Goal: Task Accomplishment & Management: Use online tool/utility

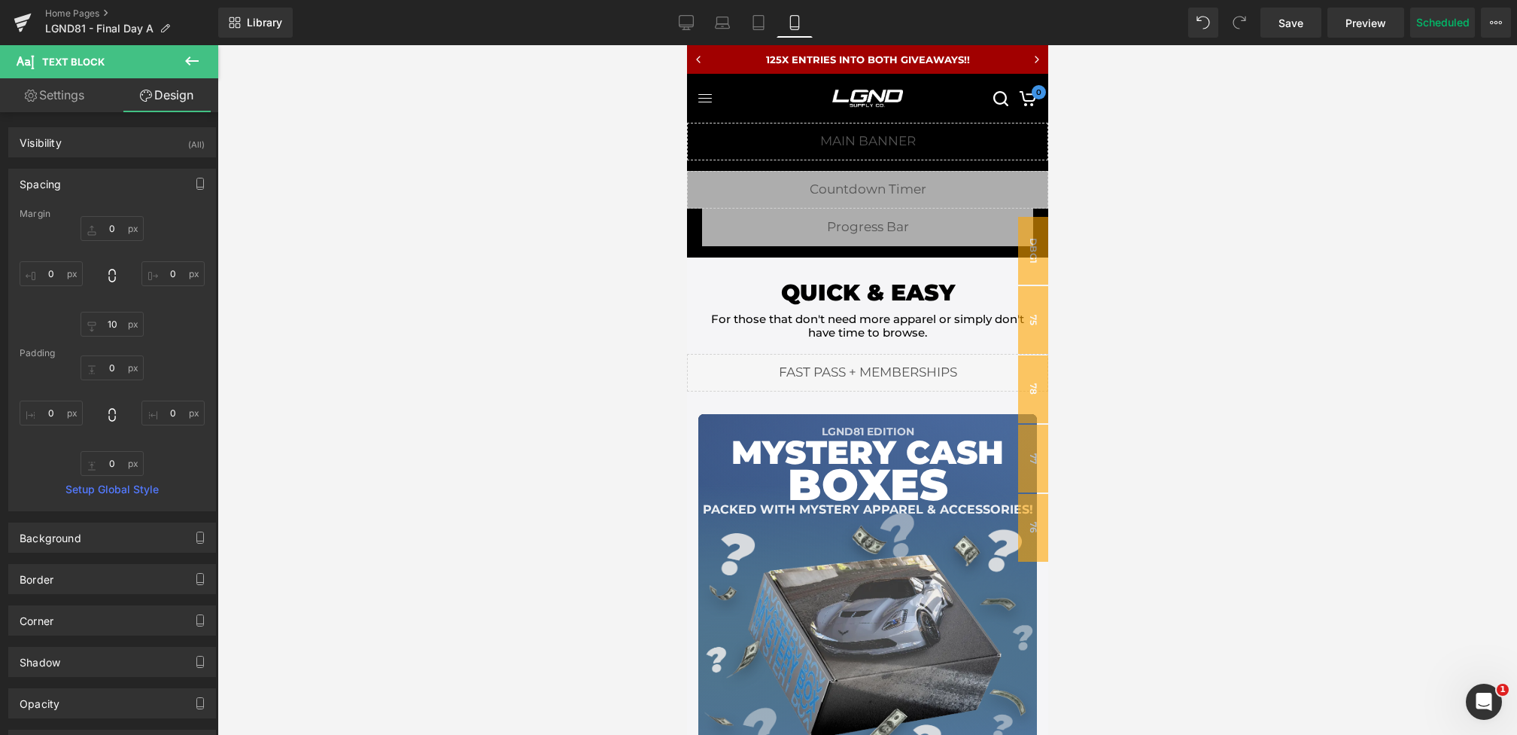
scroll to position [759, 0]
click at [1374, 23] on span "Preview" at bounding box center [1366, 23] width 41 height 16
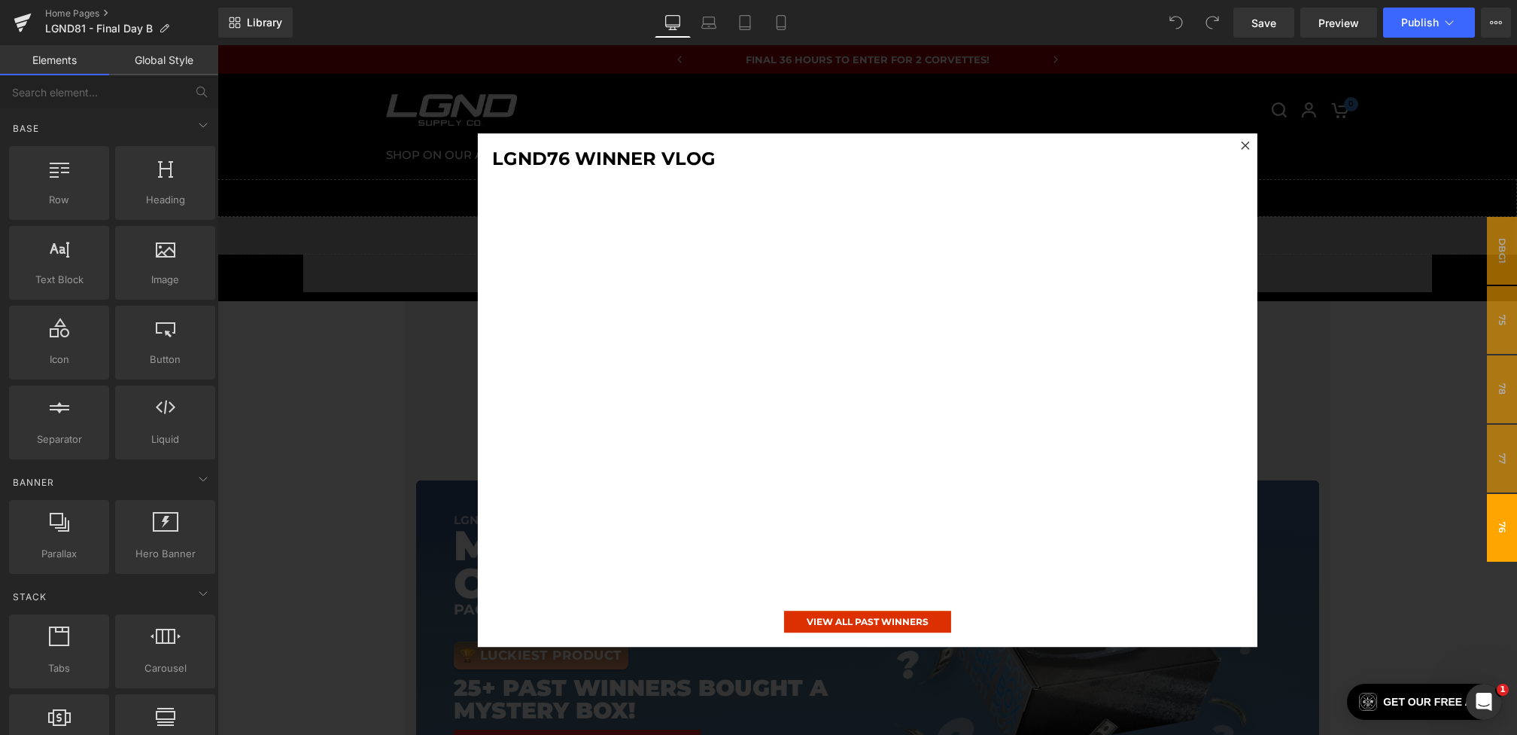
click at [330, 324] on div at bounding box center [868, 389] width 1300 height 689
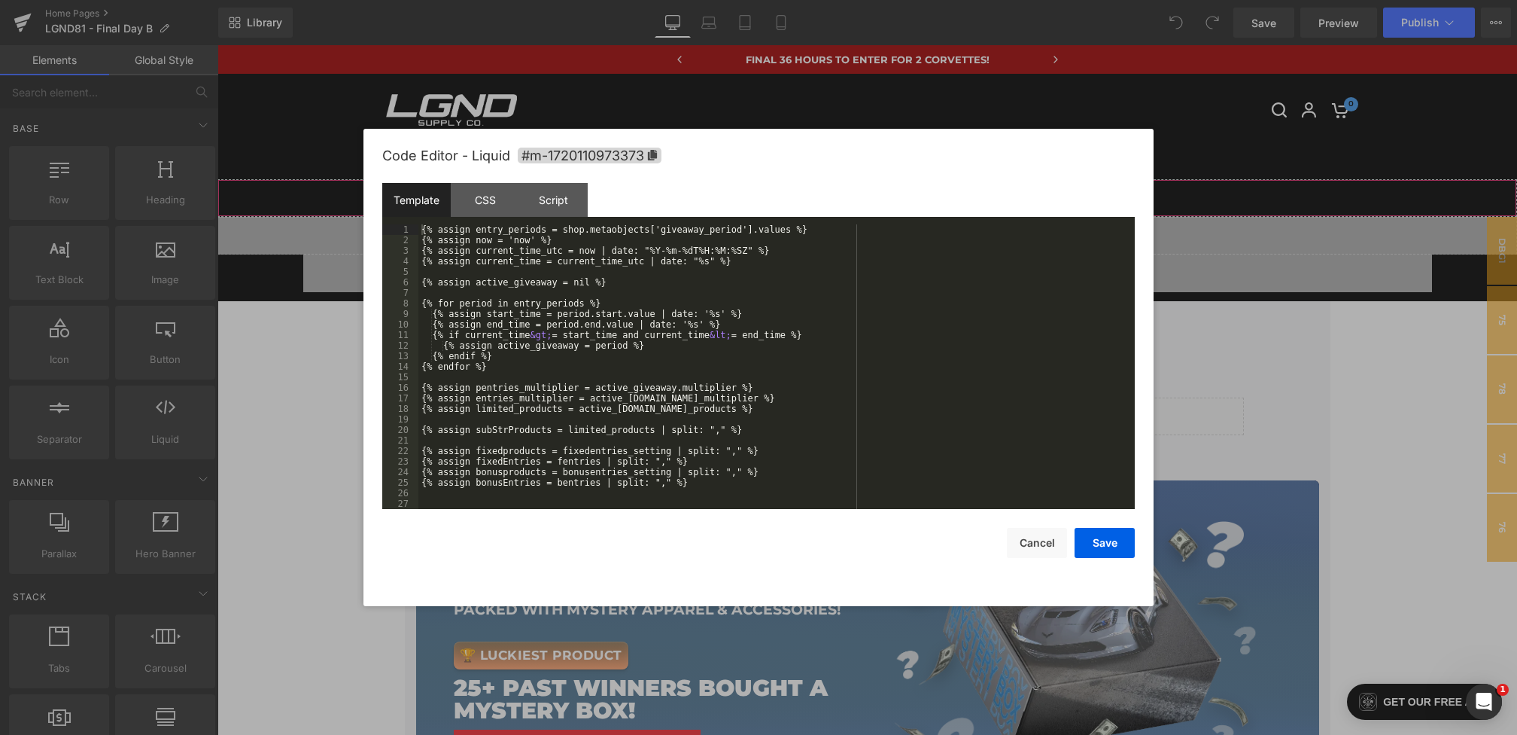
click at [566, 0] on div "You are previewing how the will restyle your page. You can not edit Elements in…" at bounding box center [758, 0] width 1517 height 0
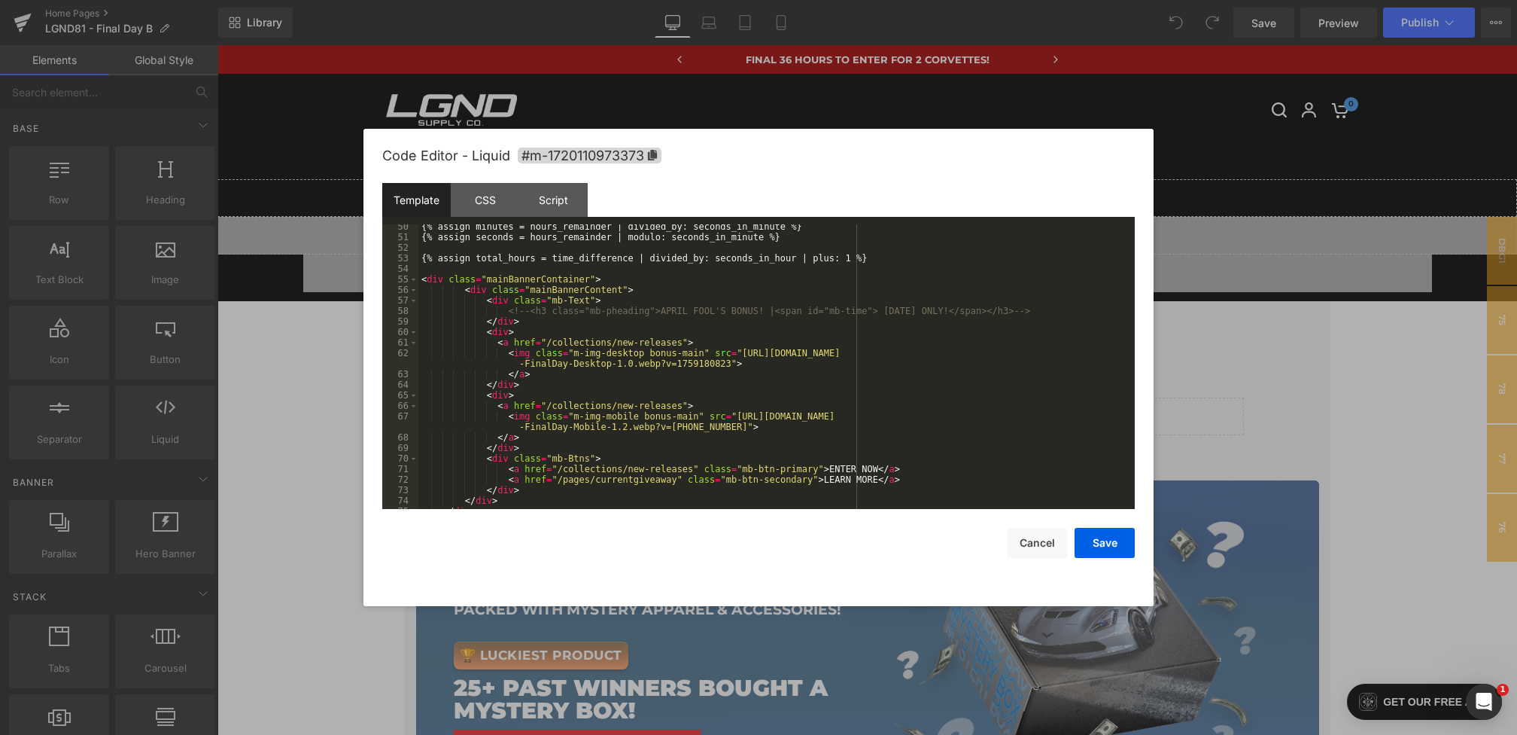
scroll to position [519, 0]
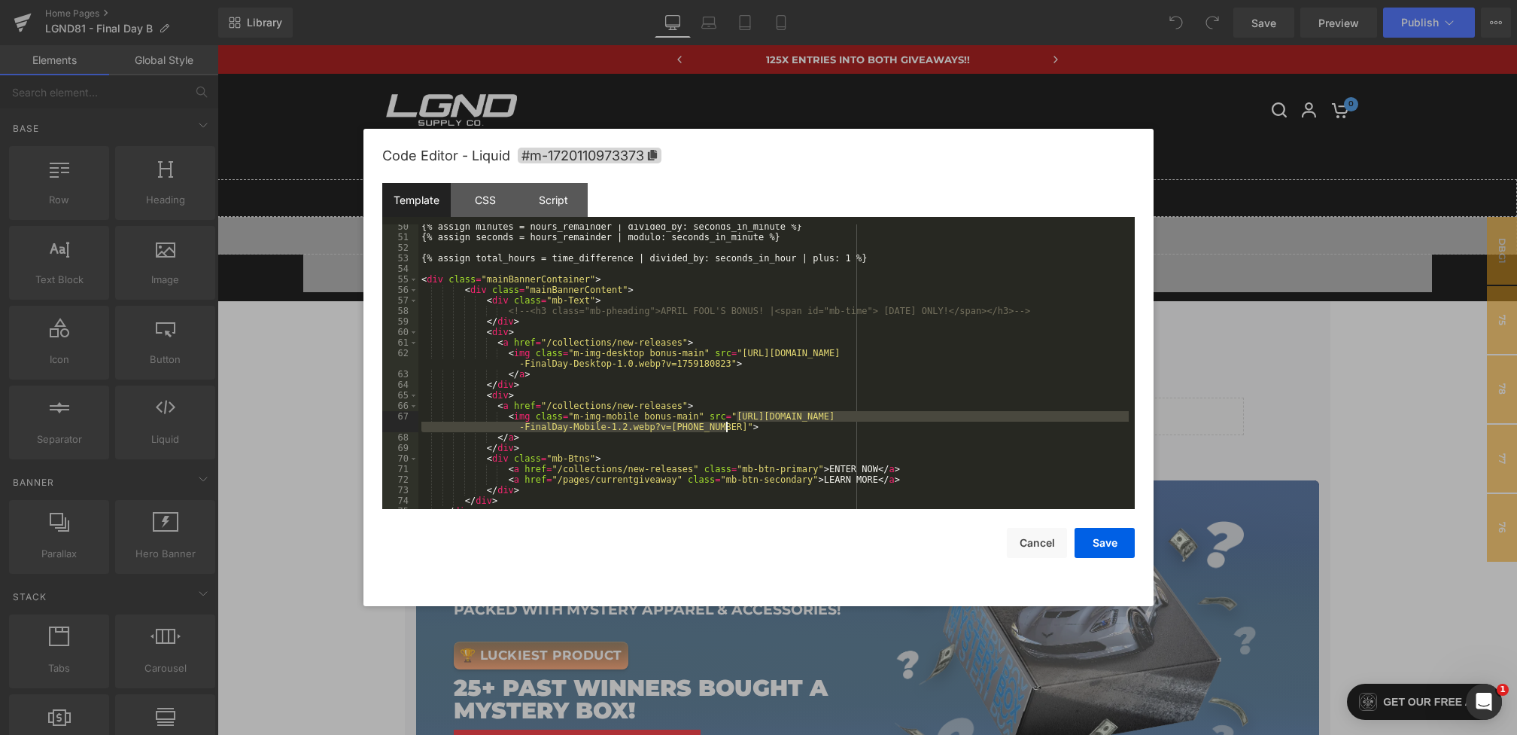
drag, startPoint x: 738, startPoint y: 416, endPoint x: 725, endPoint y: 431, distance: 20.3
click at [726, 432] on div "{% assign minutes = hours_remainder | divided_by: seconds_in_minute %} {% assig…" at bounding box center [774, 374] width 711 height 306
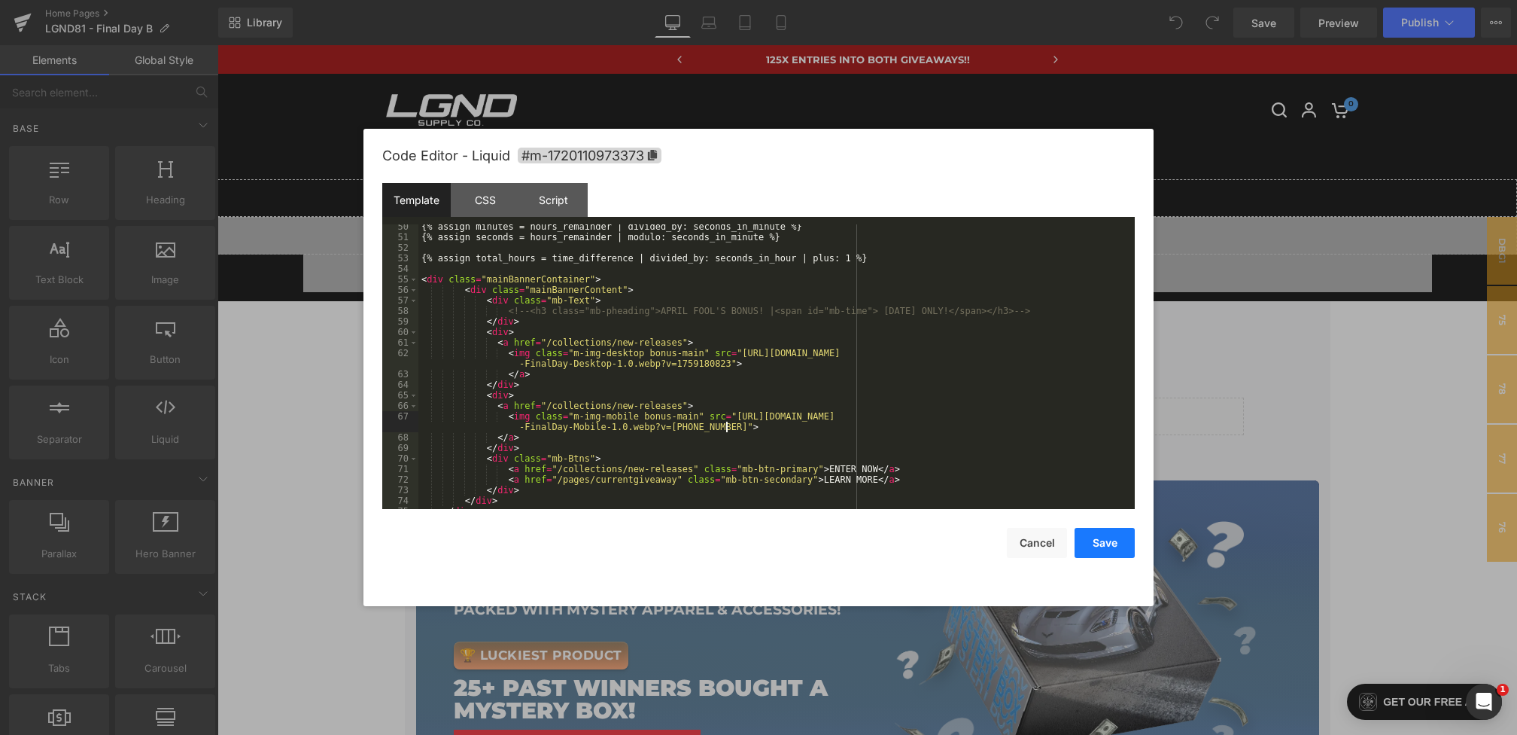
click at [1085, 543] on button "Save" at bounding box center [1105, 543] width 60 height 30
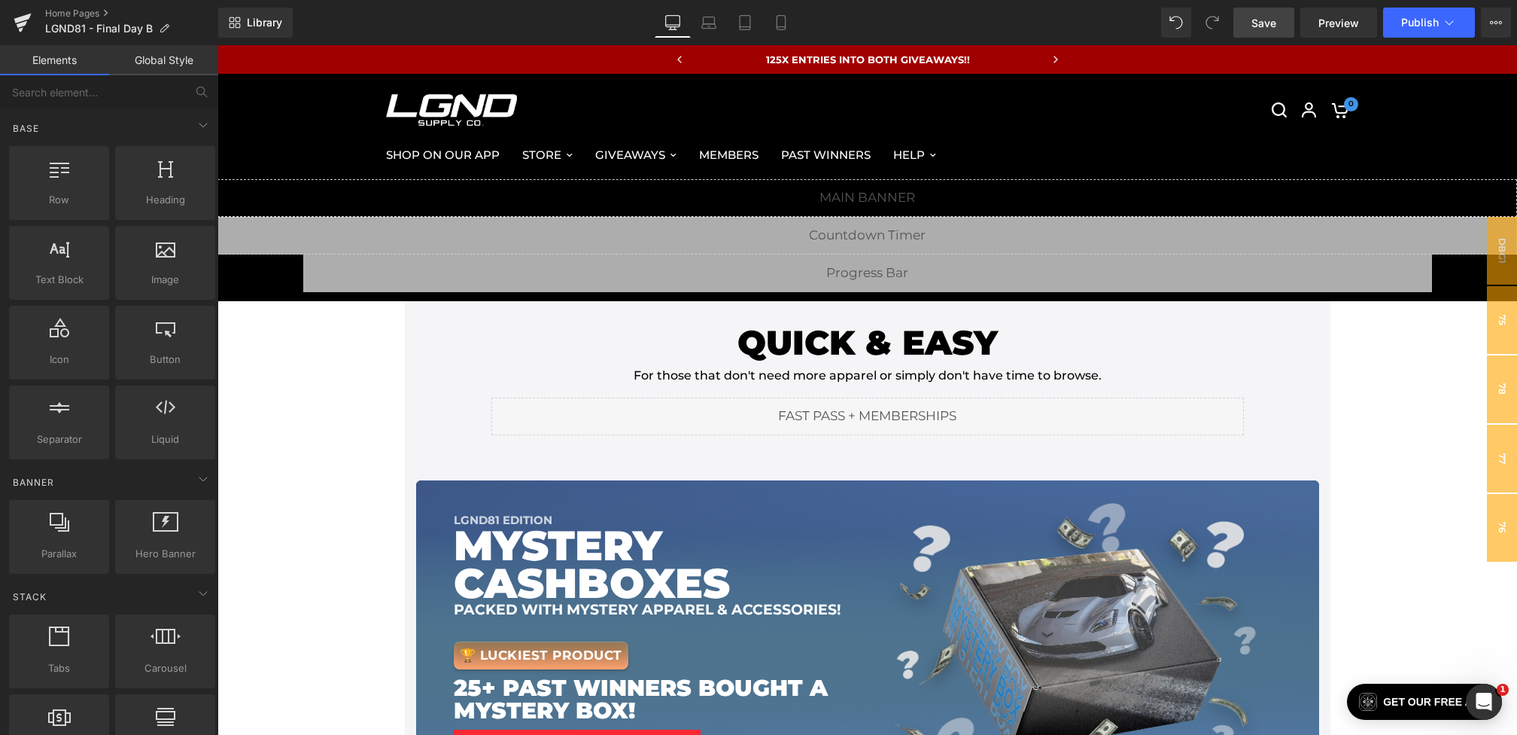
click at [1265, 21] on span "Save" at bounding box center [1264, 23] width 25 height 16
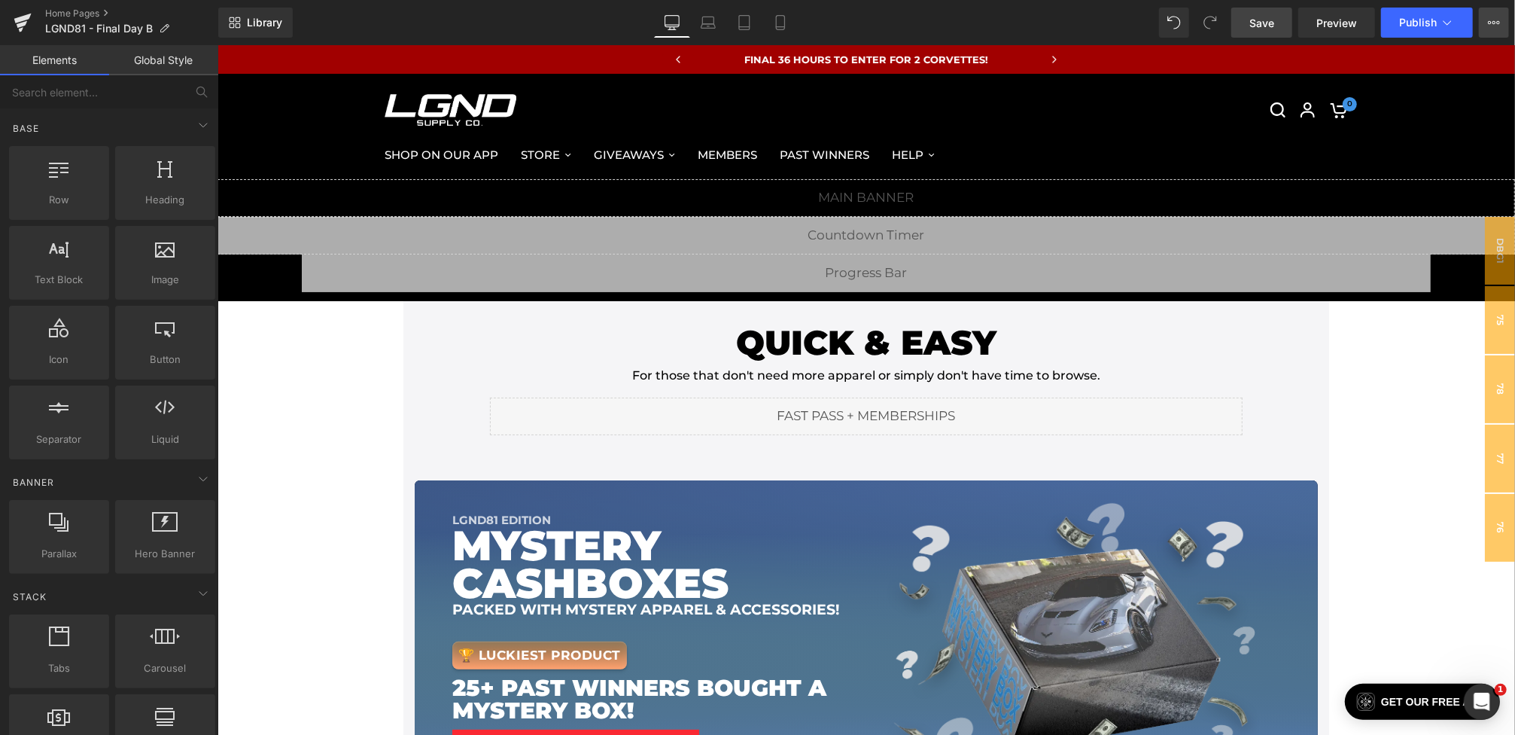
click at [1487, 23] on button "View Live Page View with current Template Save Template to Library Schedule Pub…" at bounding box center [1494, 23] width 30 height 30
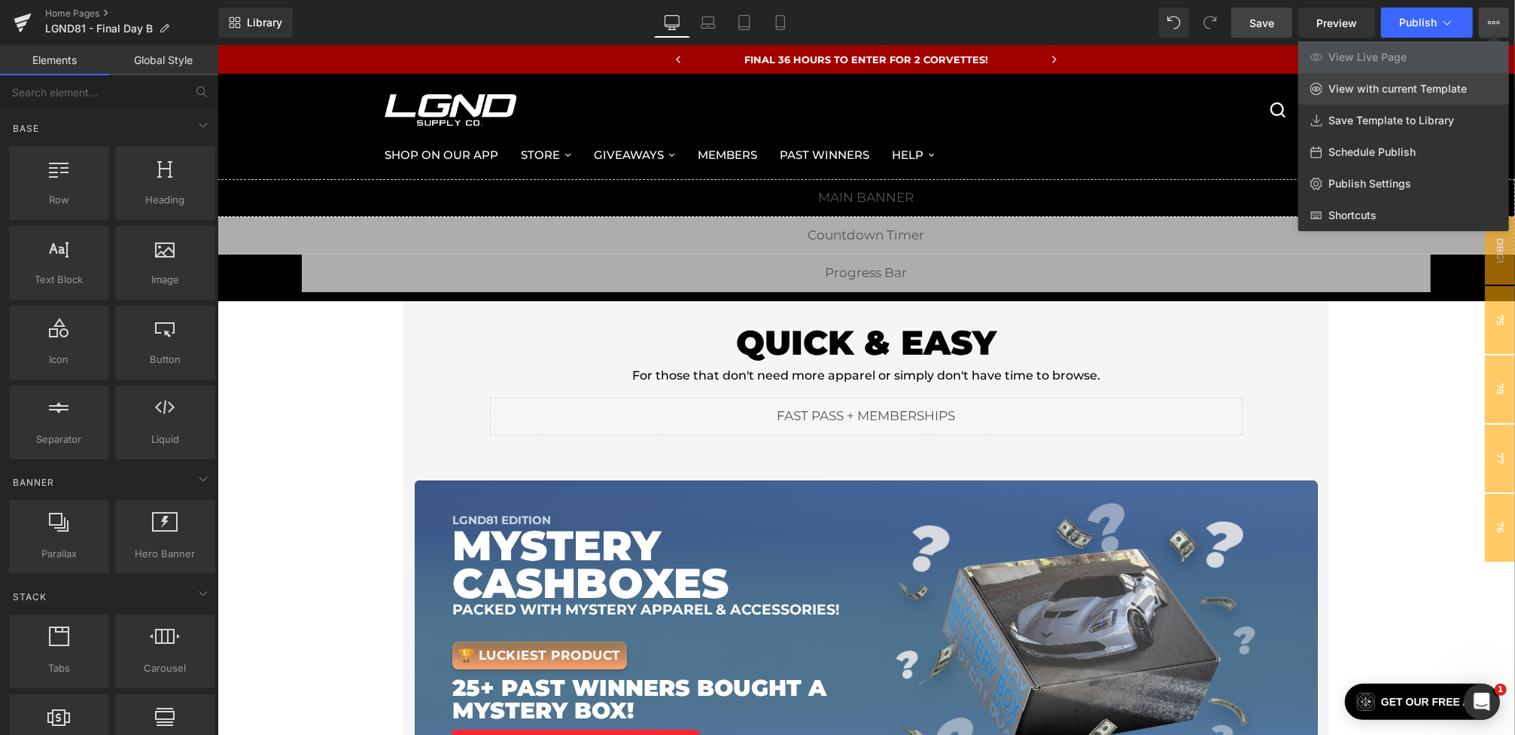
click at [1368, 92] on span "View with current Template" at bounding box center [1398, 89] width 139 height 14
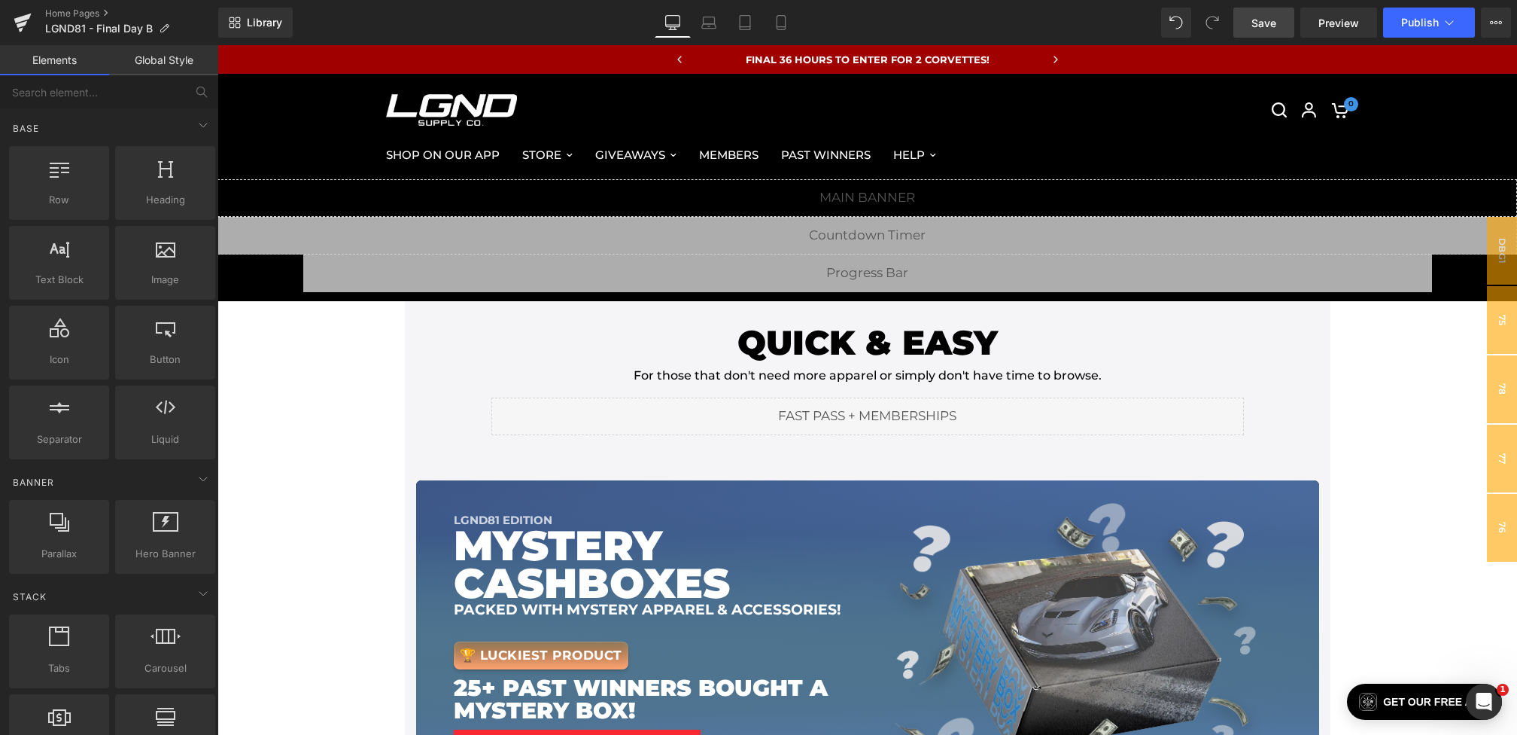
click at [1257, 23] on span "Save" at bounding box center [1264, 23] width 25 height 16
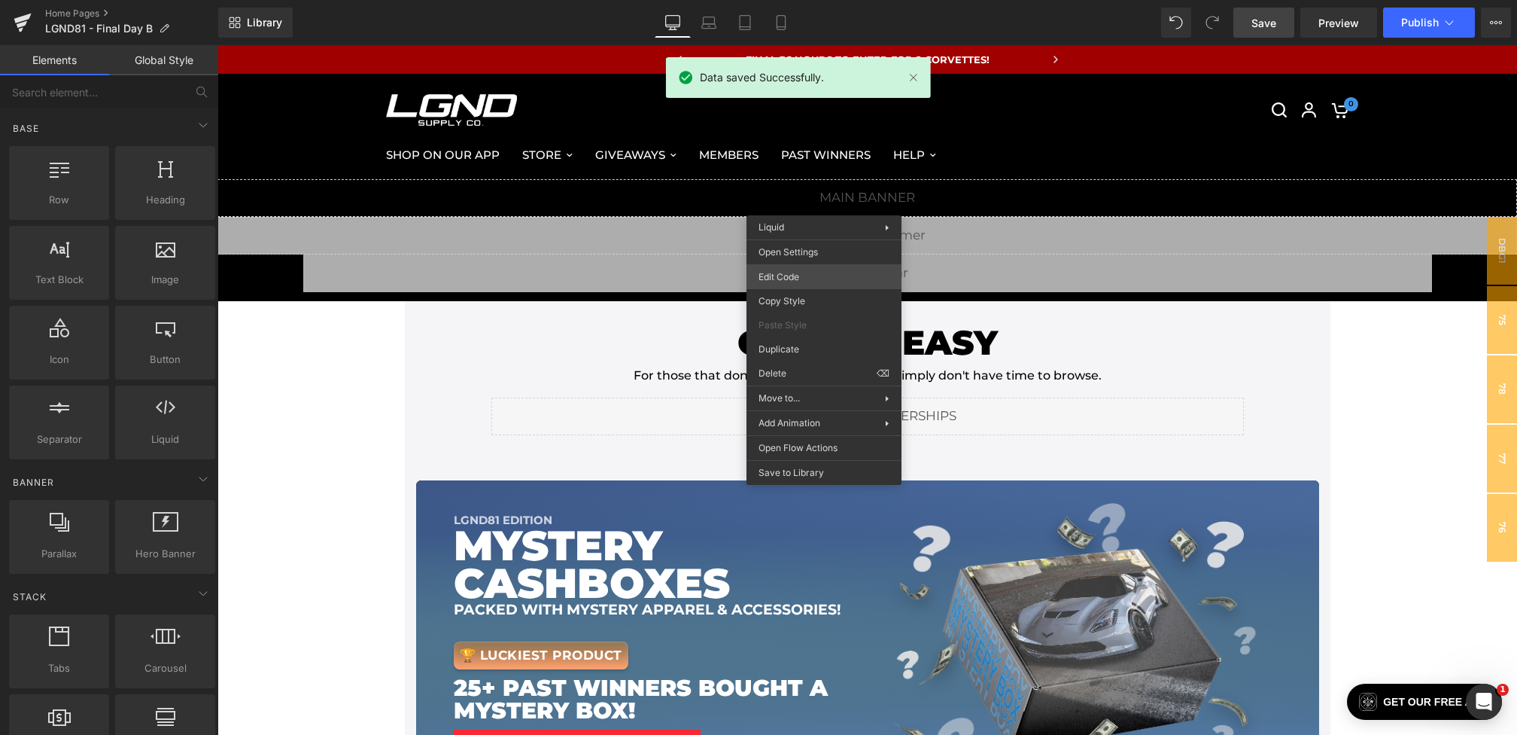
click at [775, 0] on div "You are previewing how the will restyle your page. You can not edit Elements in…" at bounding box center [758, 0] width 1517 height 0
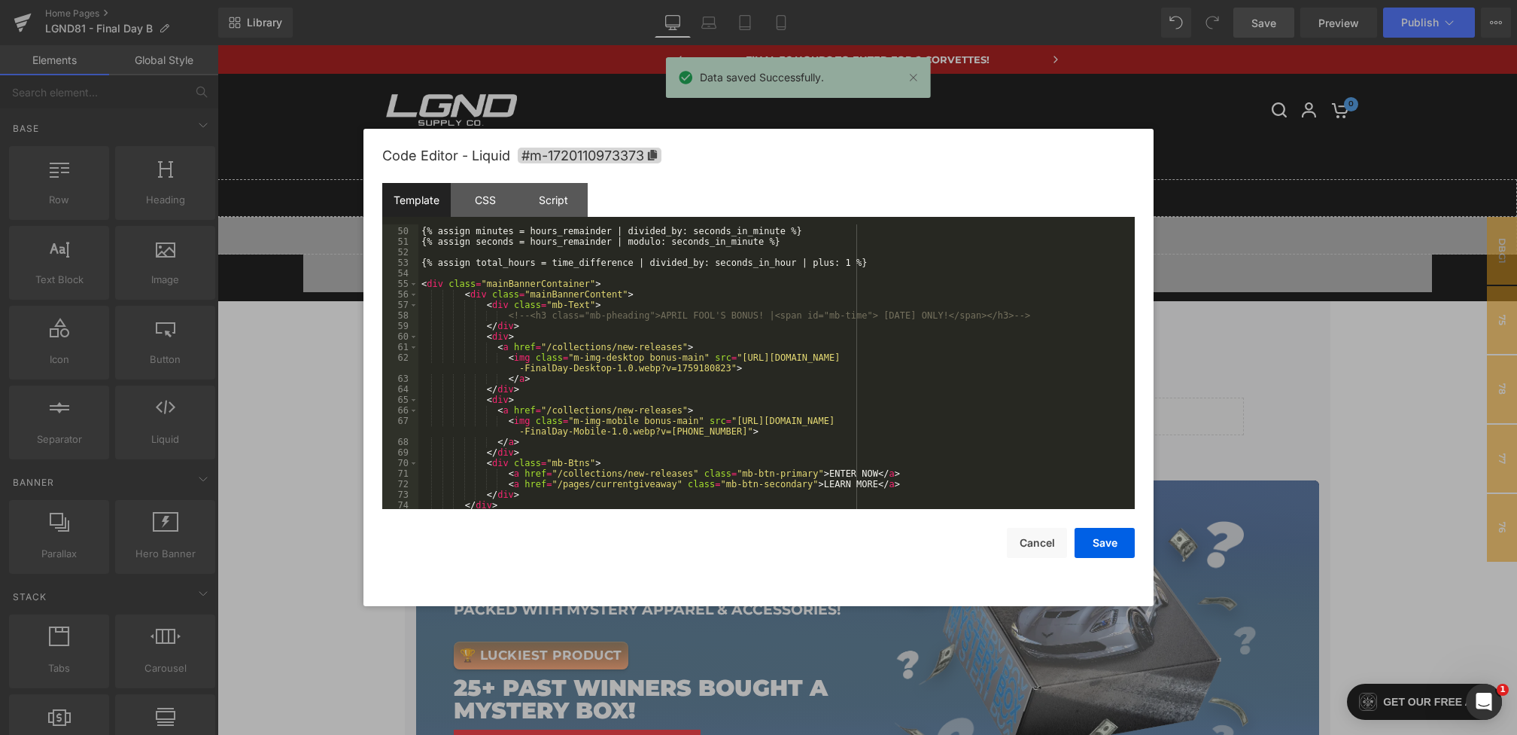
scroll to position [518, 0]
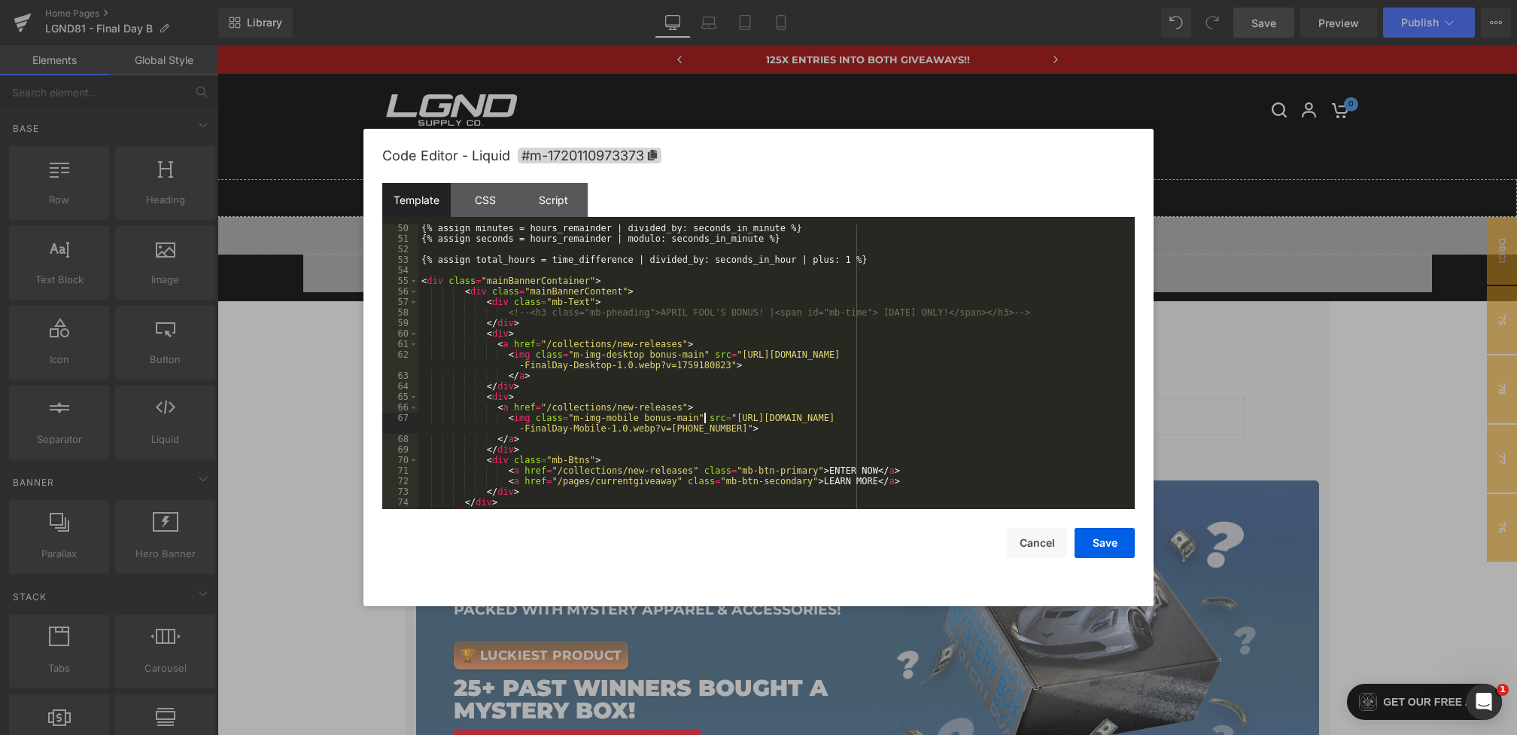
click at [702, 419] on div "{% assign minutes = hours_remainder | divided_by: seconds_in_minute %} {% assig…" at bounding box center [774, 376] width 711 height 306
click at [1108, 544] on button "Save" at bounding box center [1105, 543] width 60 height 30
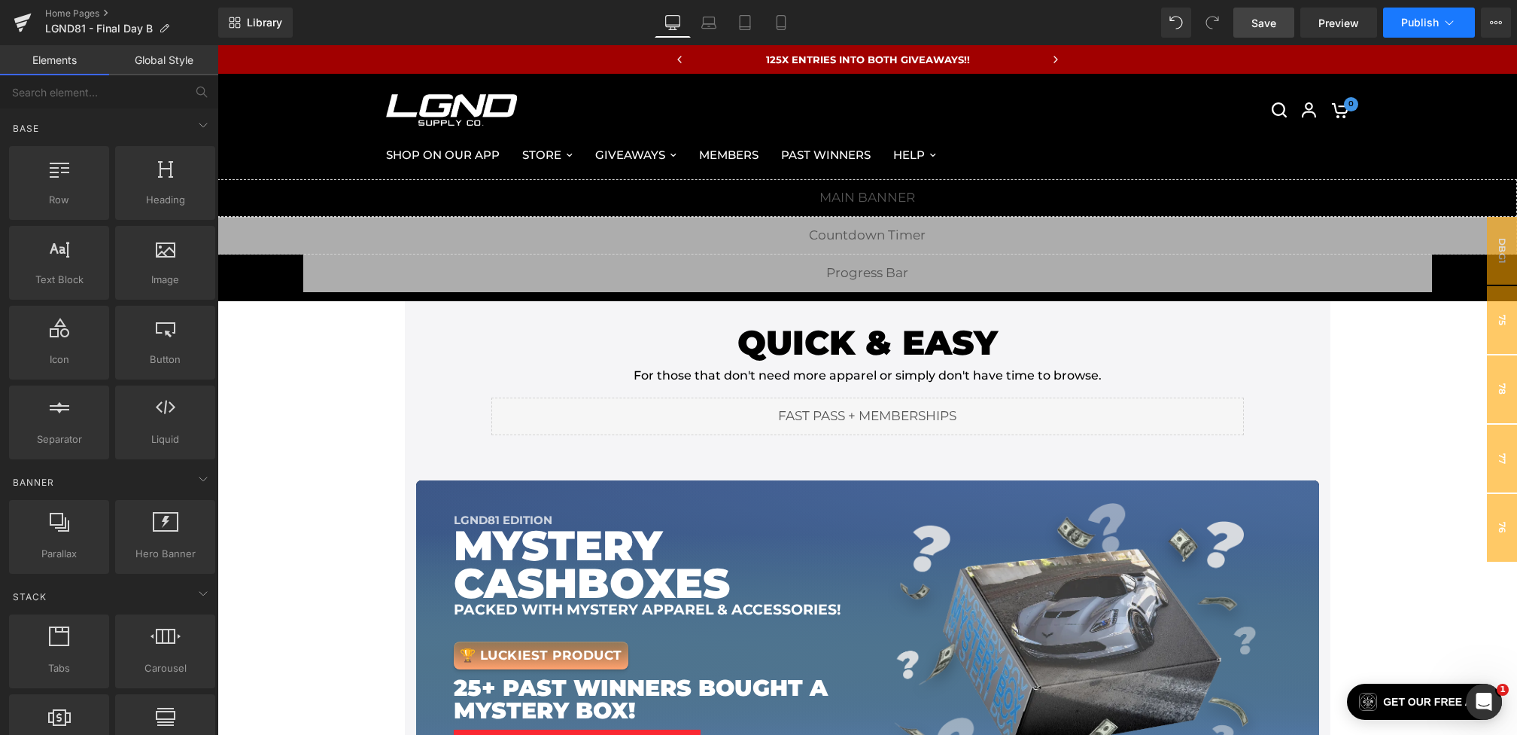
click at [1420, 29] on button "Publish" at bounding box center [1430, 23] width 92 height 30
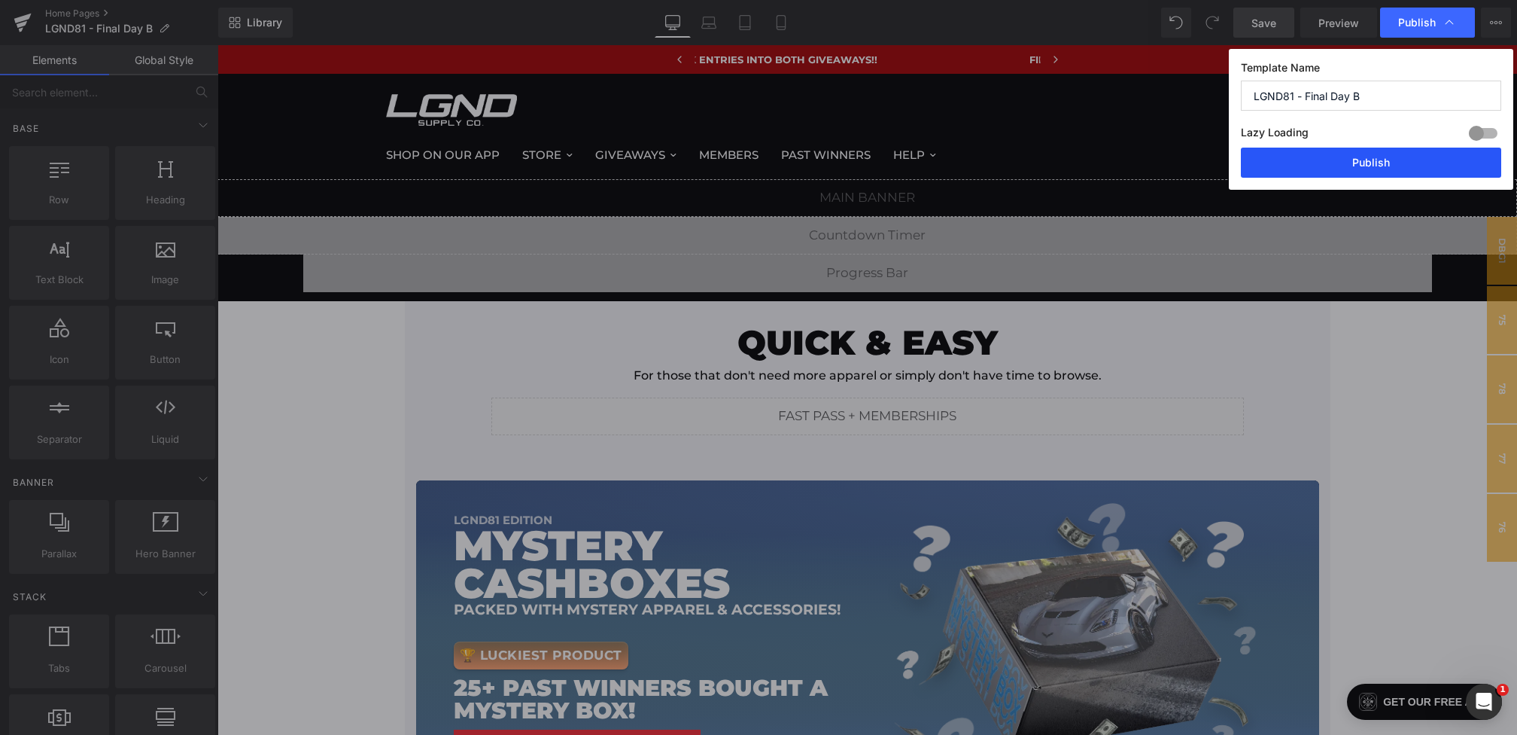
click at [1344, 159] on button "Publish" at bounding box center [1371, 163] width 260 height 30
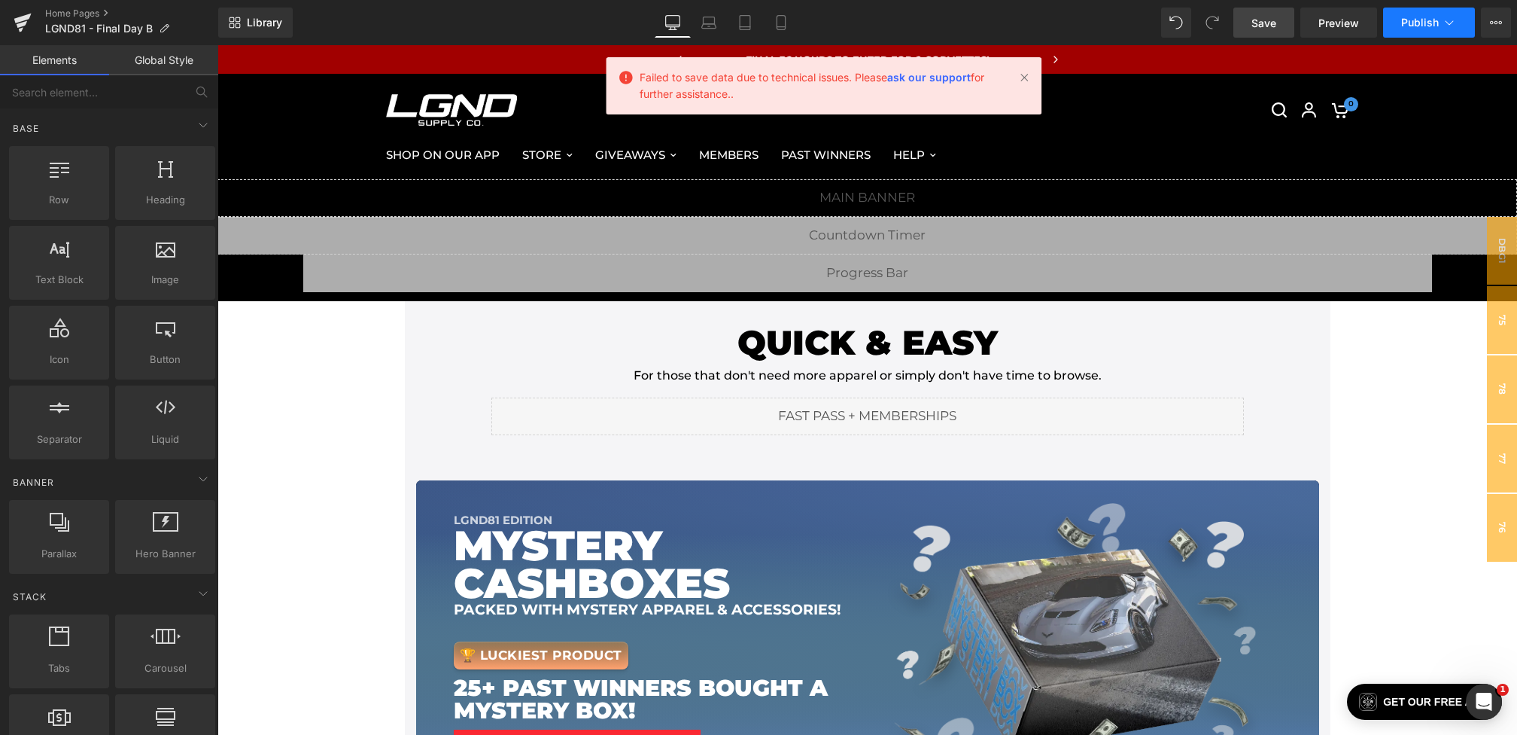
click at [1408, 26] on span "Publish" at bounding box center [1421, 23] width 38 height 12
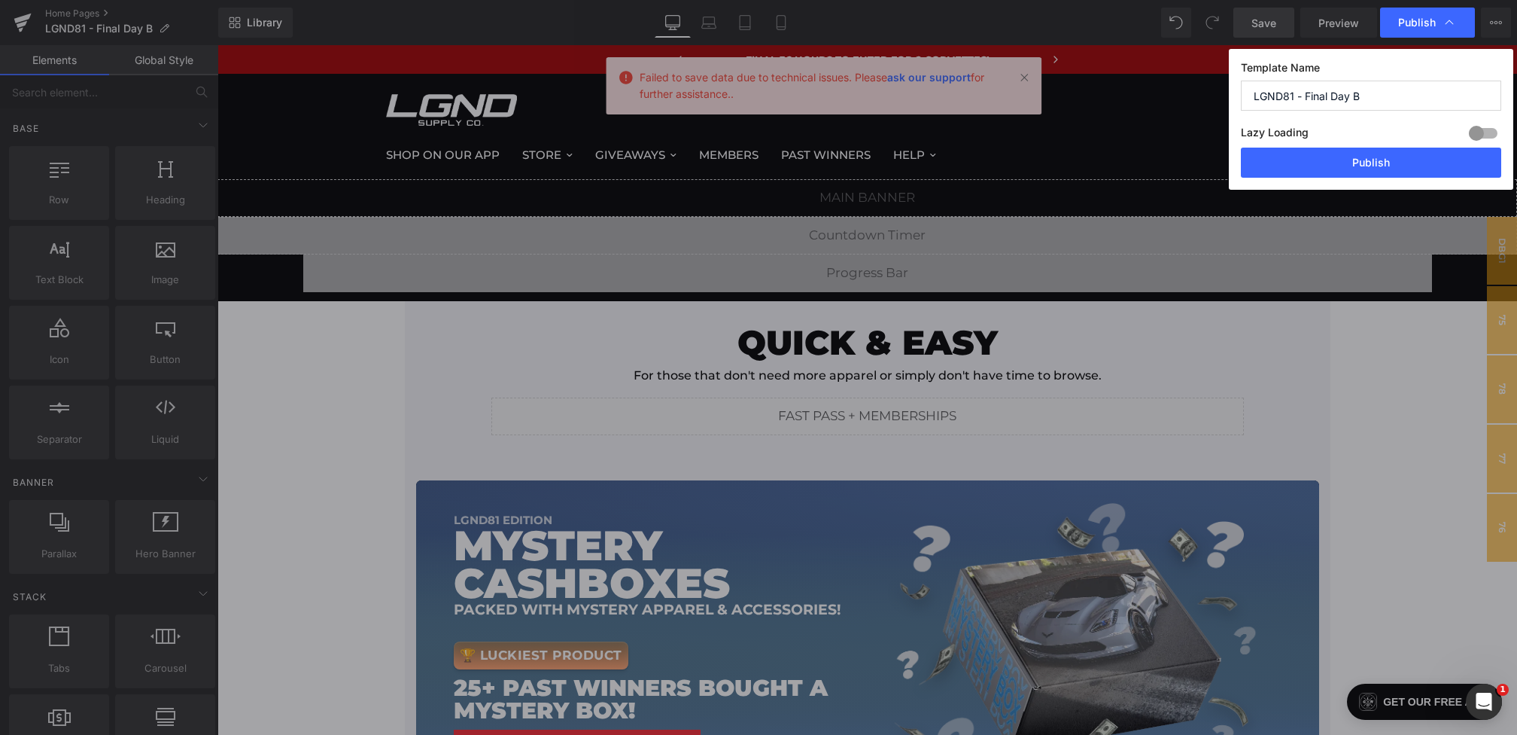
click at [1373, 145] on div "Lazy Loading Build Upgrade plan to unlock" at bounding box center [1371, 135] width 260 height 25
click at [1372, 161] on button "Publish" at bounding box center [1371, 163] width 260 height 30
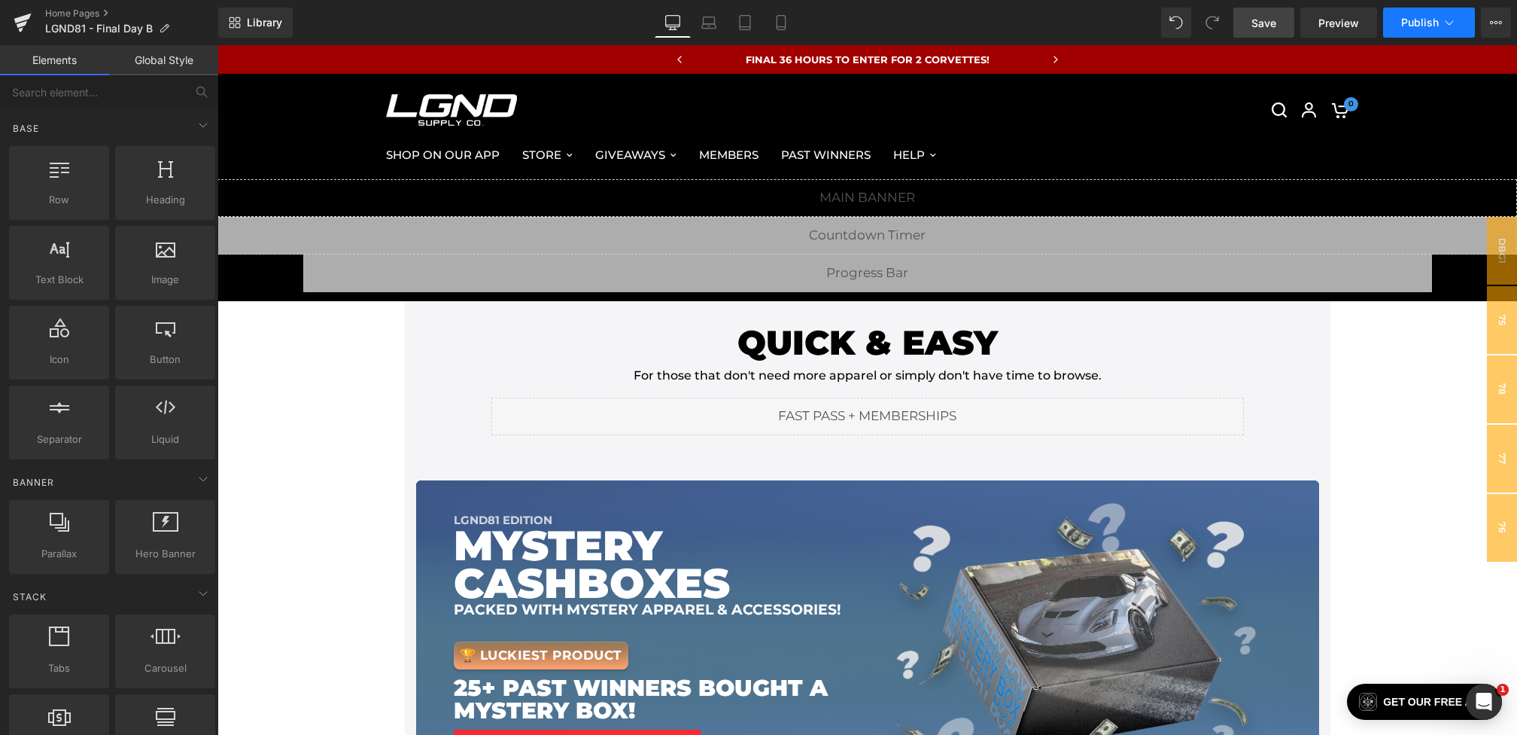
click at [1423, 25] on span "Publish" at bounding box center [1421, 23] width 38 height 12
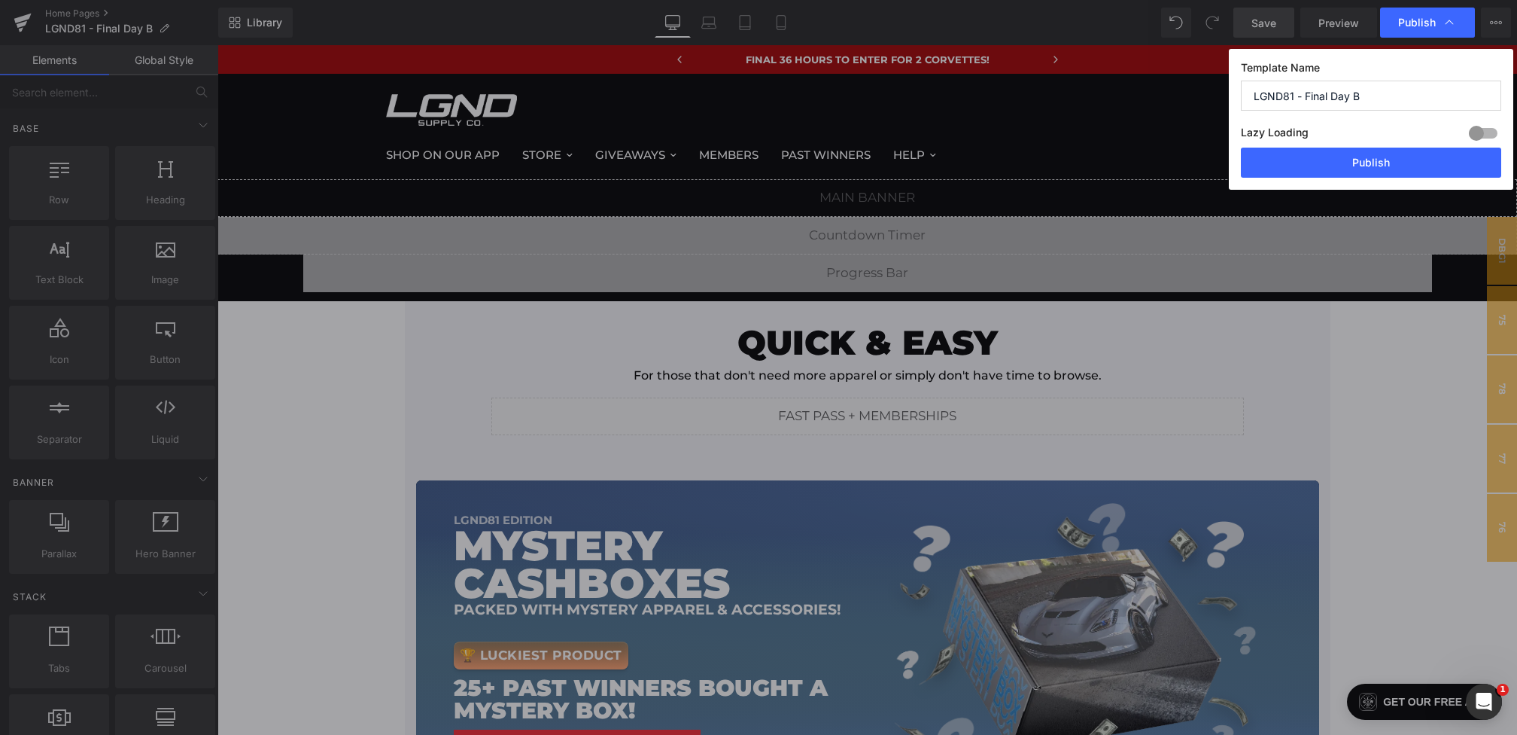
click at [1378, 178] on div "Template Name LGND81 - Final Day B Lazy Loading Build Upgrade plan to unlock La…" at bounding box center [1371, 119] width 285 height 141
click at [1371, 166] on button "Publish" at bounding box center [1371, 163] width 260 height 30
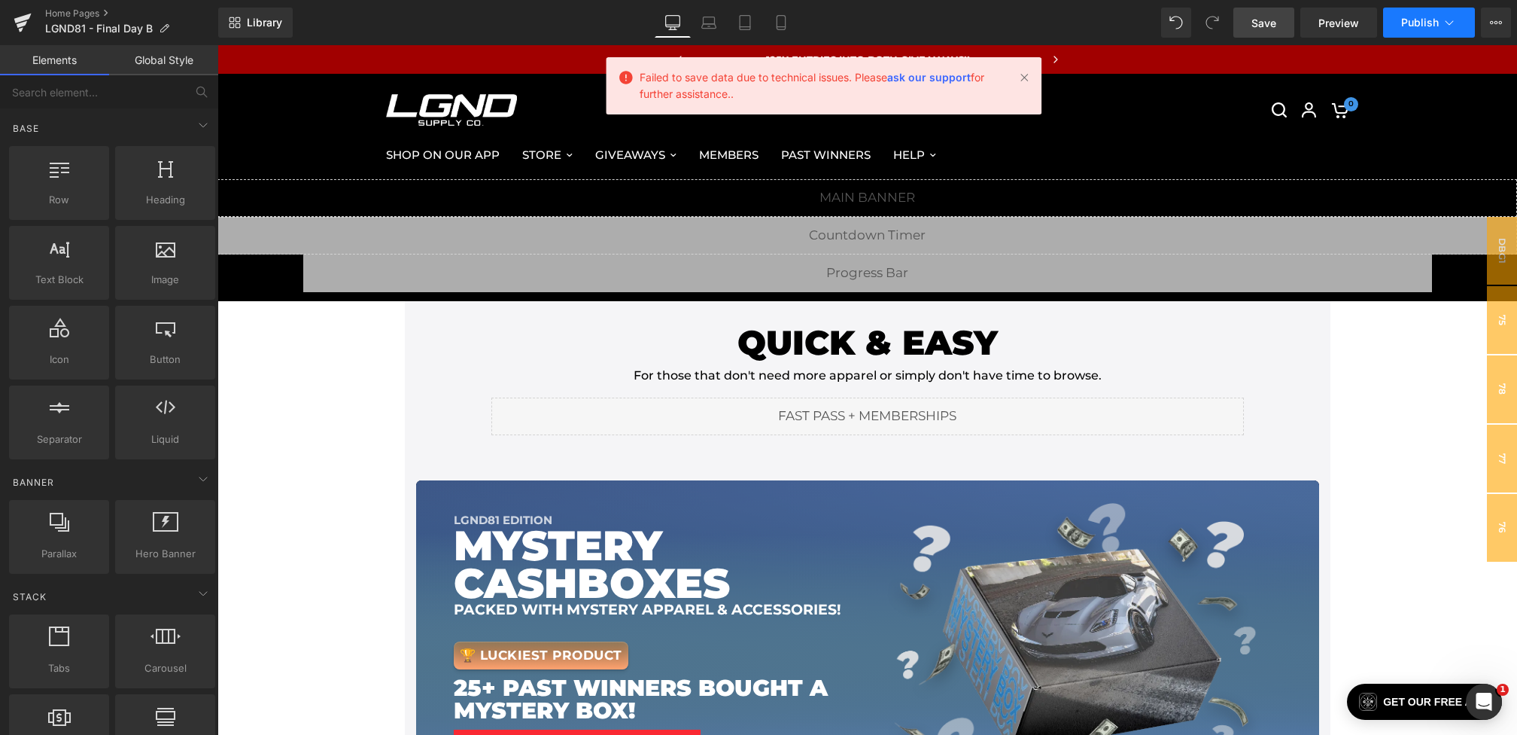
click at [1409, 20] on span "Publish" at bounding box center [1421, 23] width 38 height 12
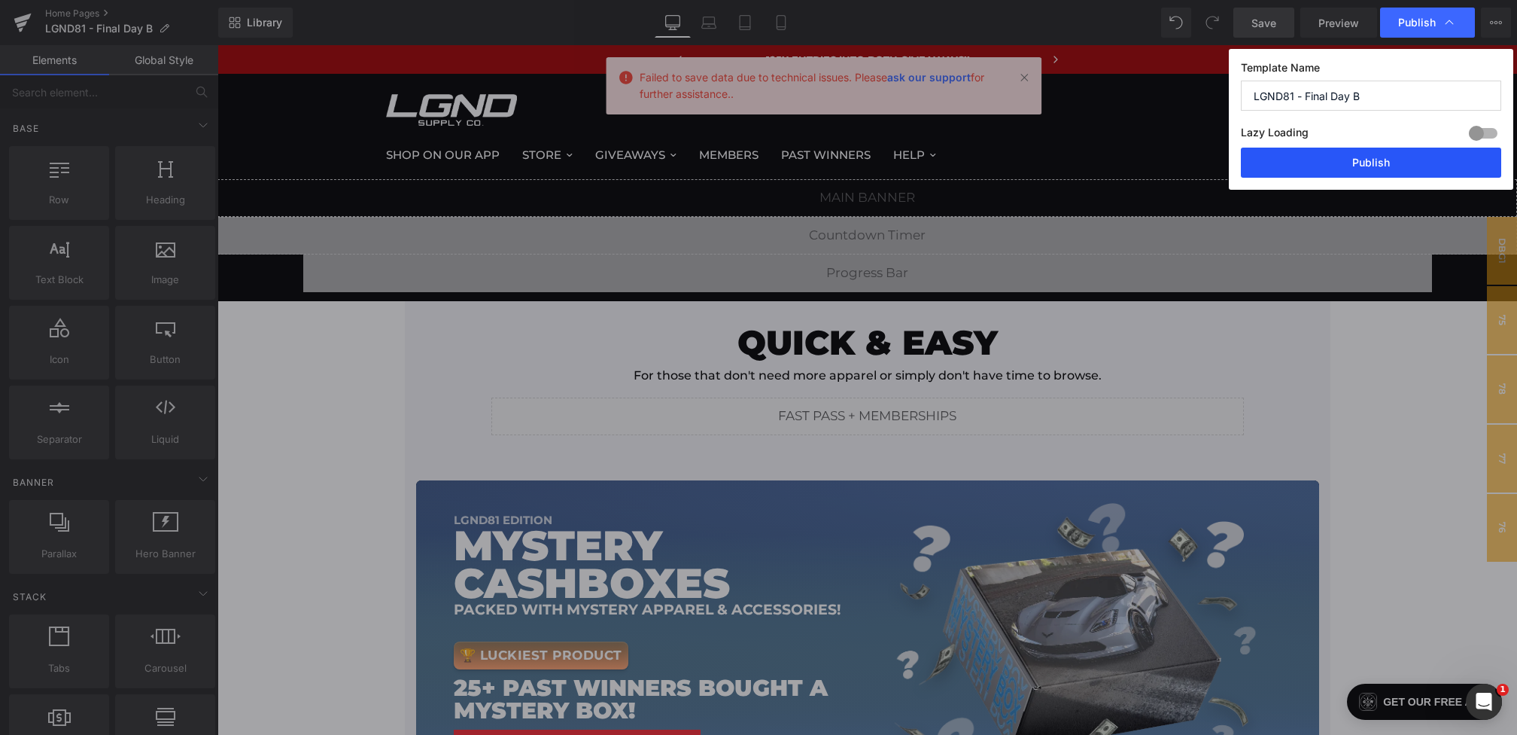
click at [1341, 159] on button "Publish" at bounding box center [1371, 163] width 260 height 30
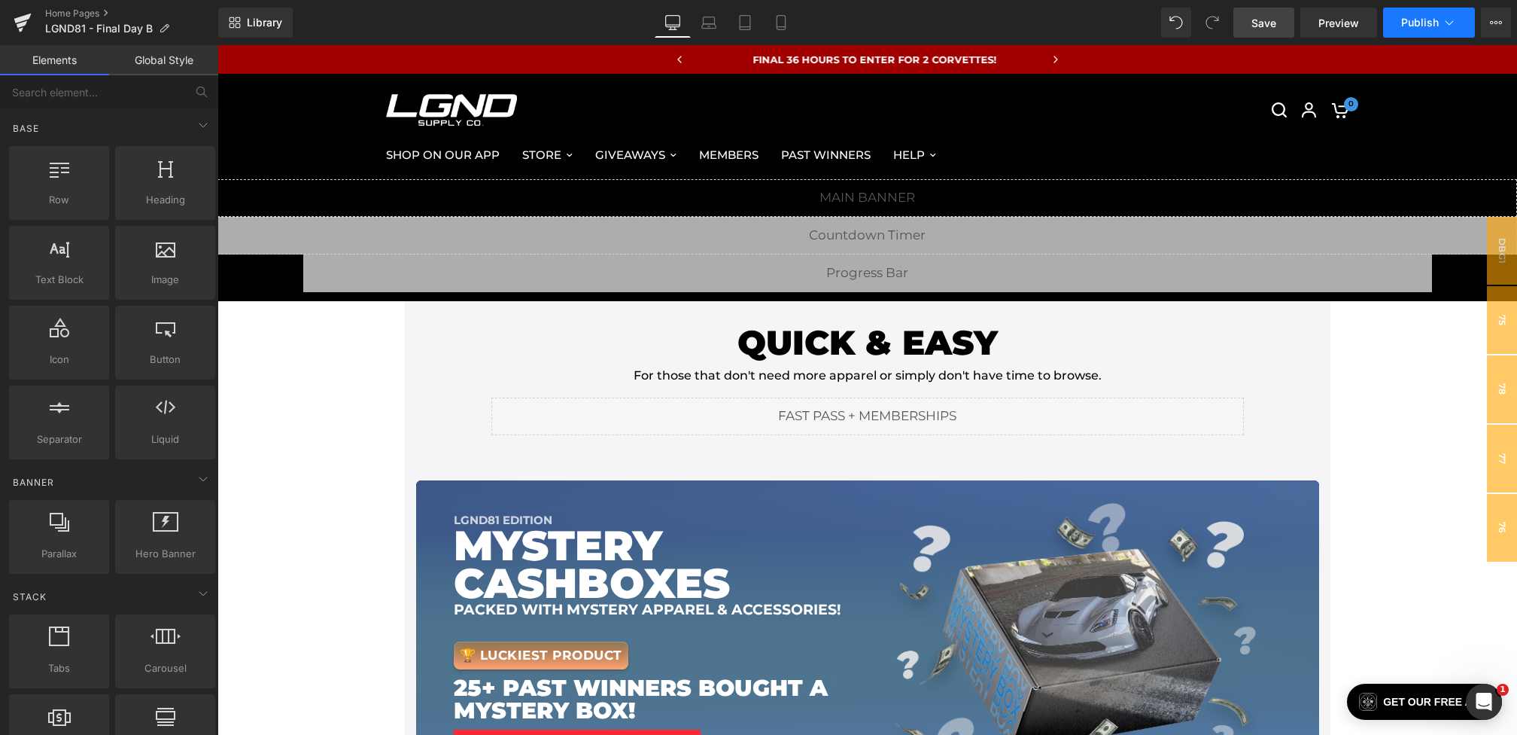
click at [1393, 14] on button "Publish" at bounding box center [1430, 23] width 92 height 30
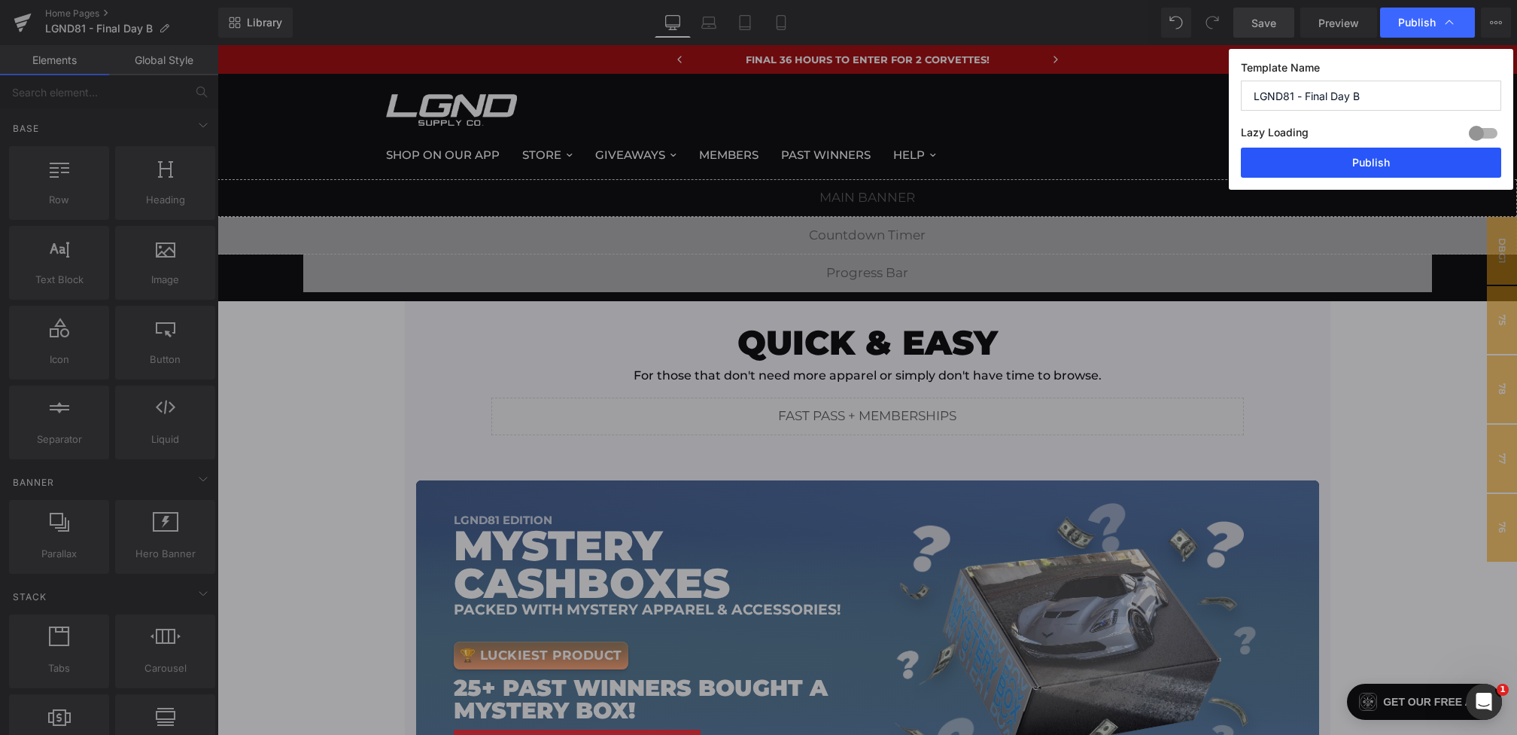
click at [1364, 161] on button "Publish" at bounding box center [1371, 163] width 260 height 30
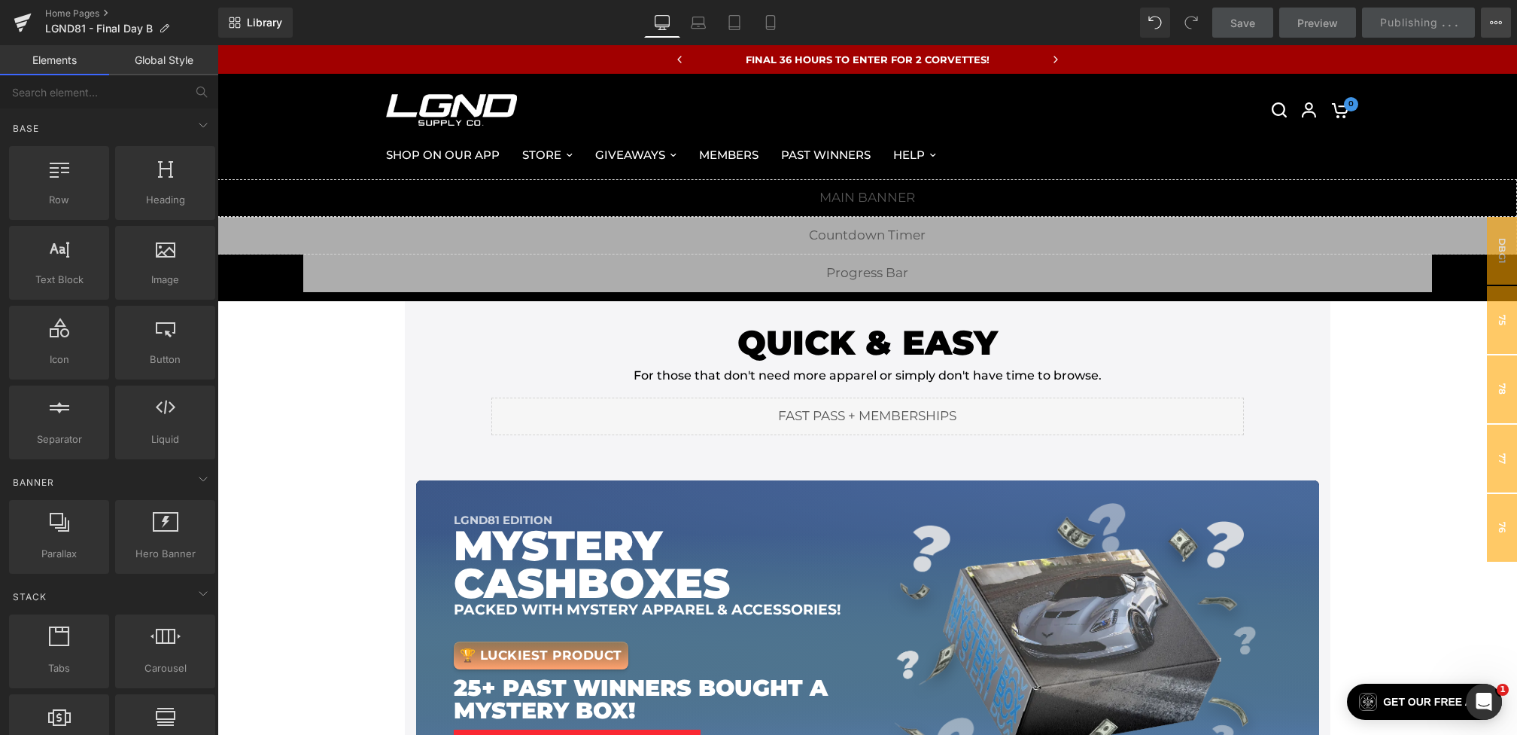
click at [1503, 23] on button "View Live Page View with current Template Save Template to Library Schedule Pub…" at bounding box center [1496, 23] width 30 height 30
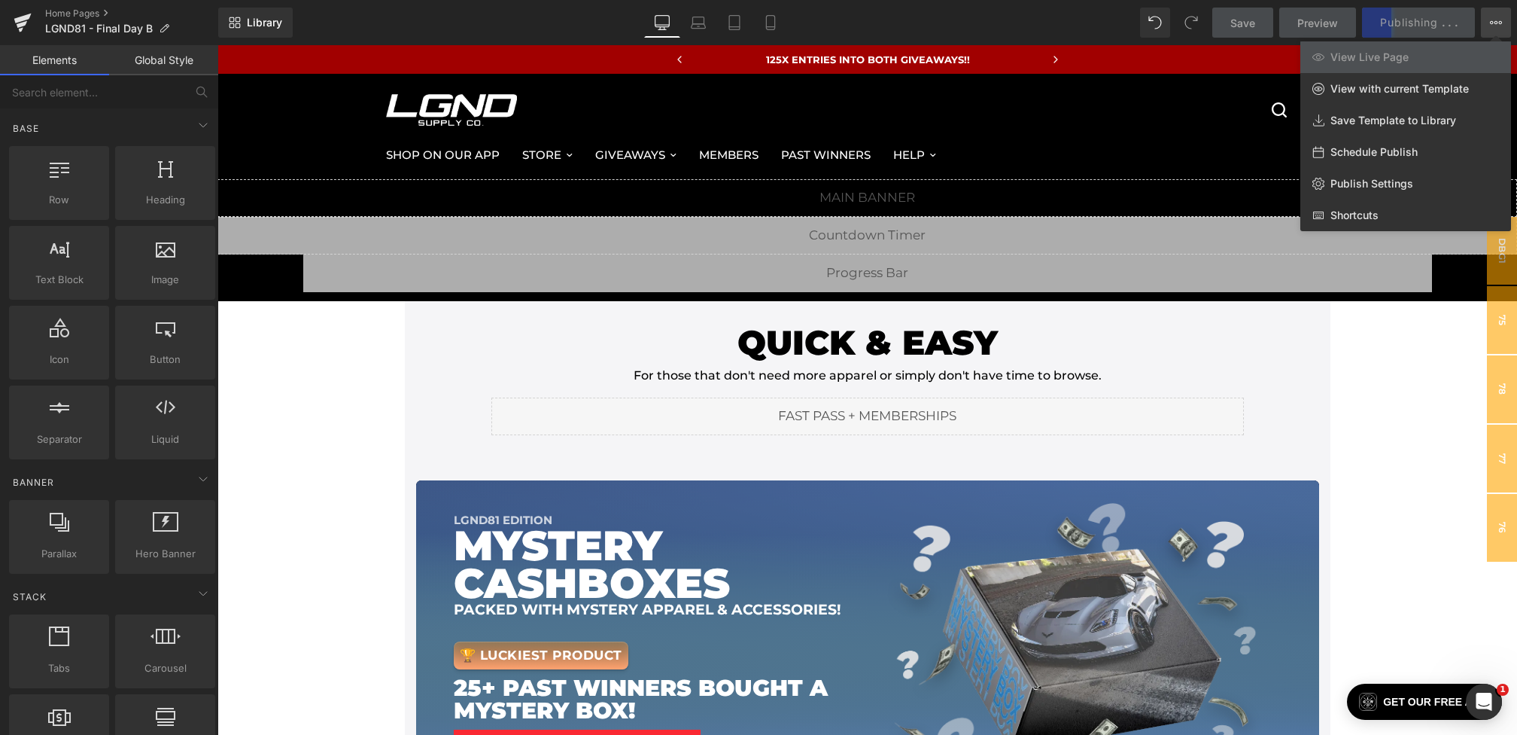
click at [1078, 22] on div "Library Desktop Desktop Laptop Tablet Mobile Save Preview Publishing . . . Sche…" at bounding box center [867, 23] width 1299 height 30
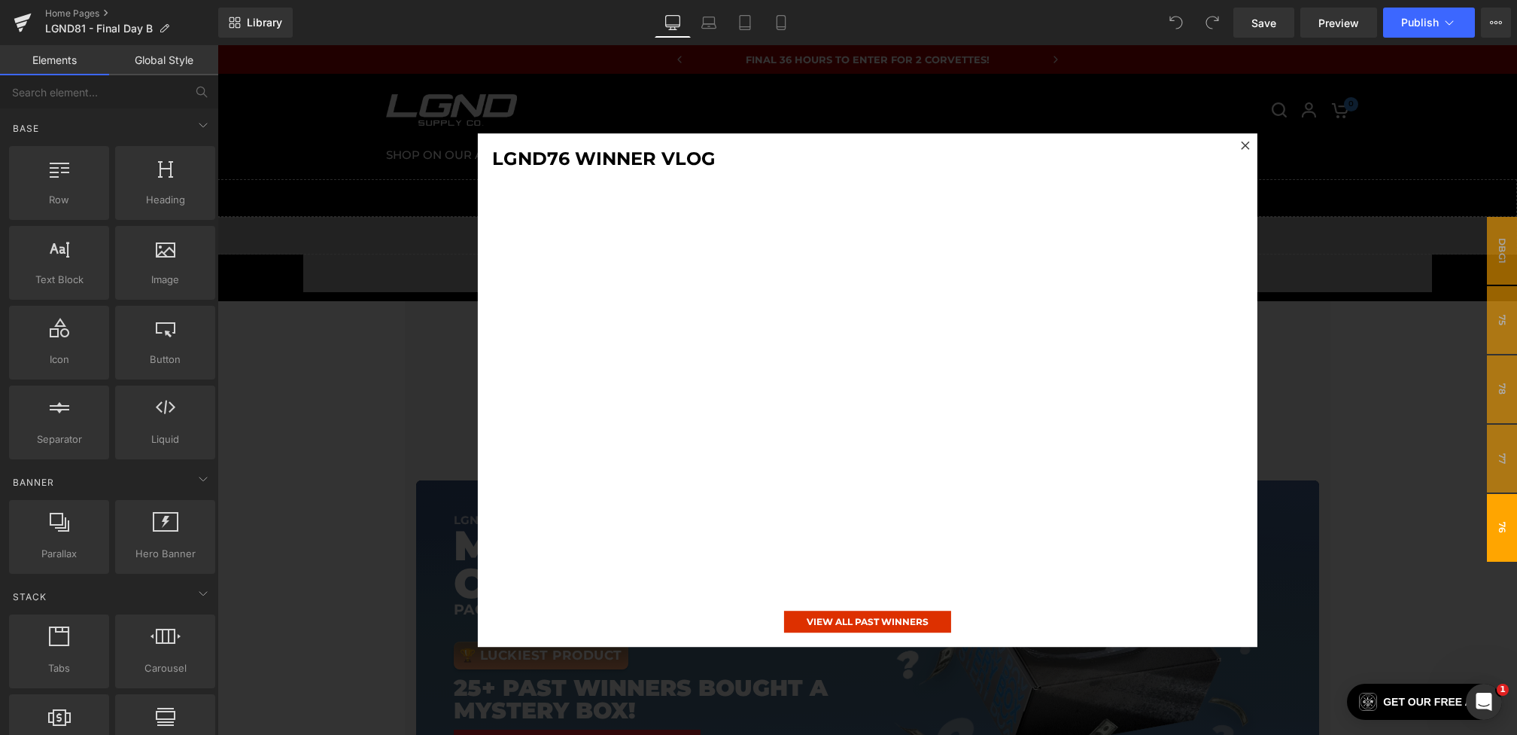
click at [1391, 83] on div at bounding box center [868, 389] width 1300 height 689
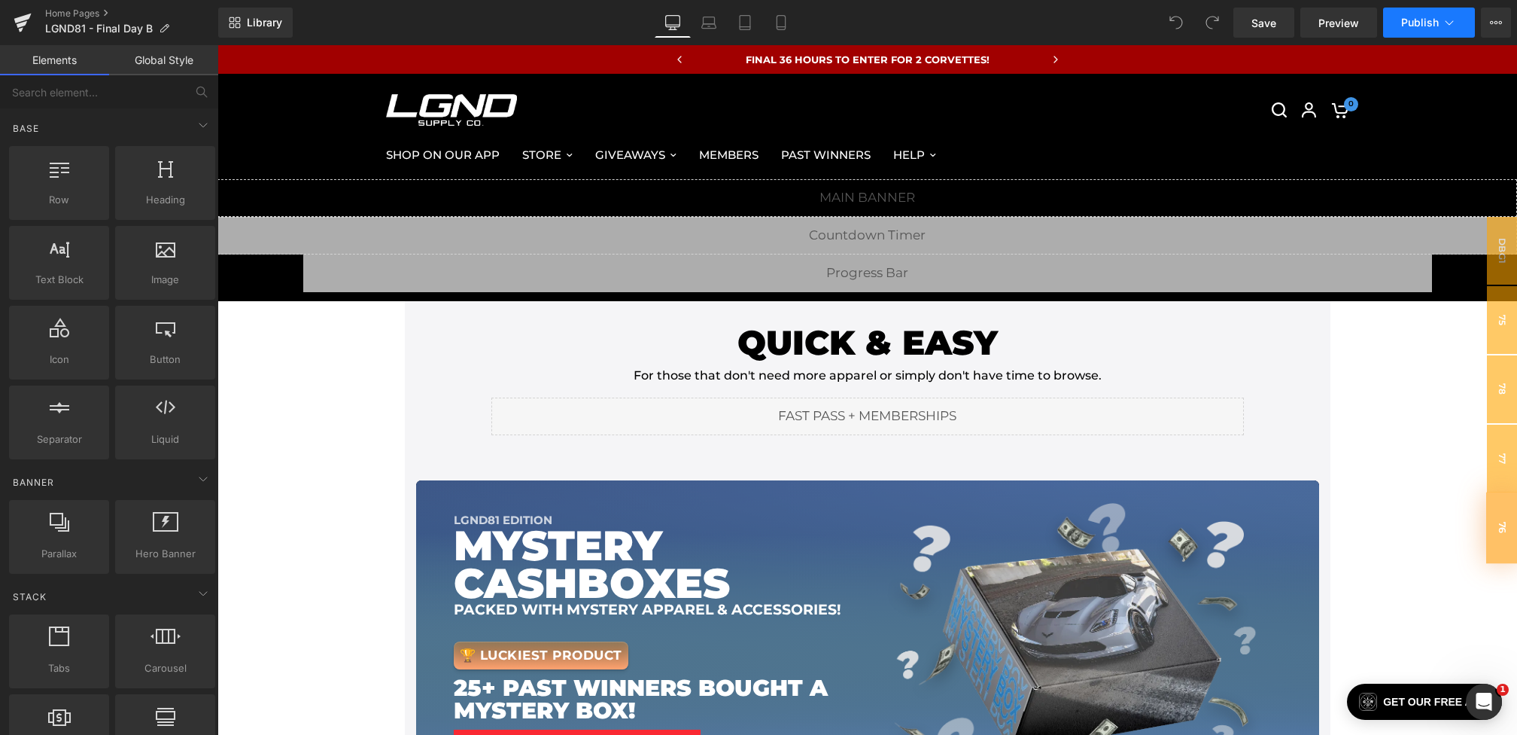
click at [1442, 21] on icon at bounding box center [1449, 22] width 15 height 15
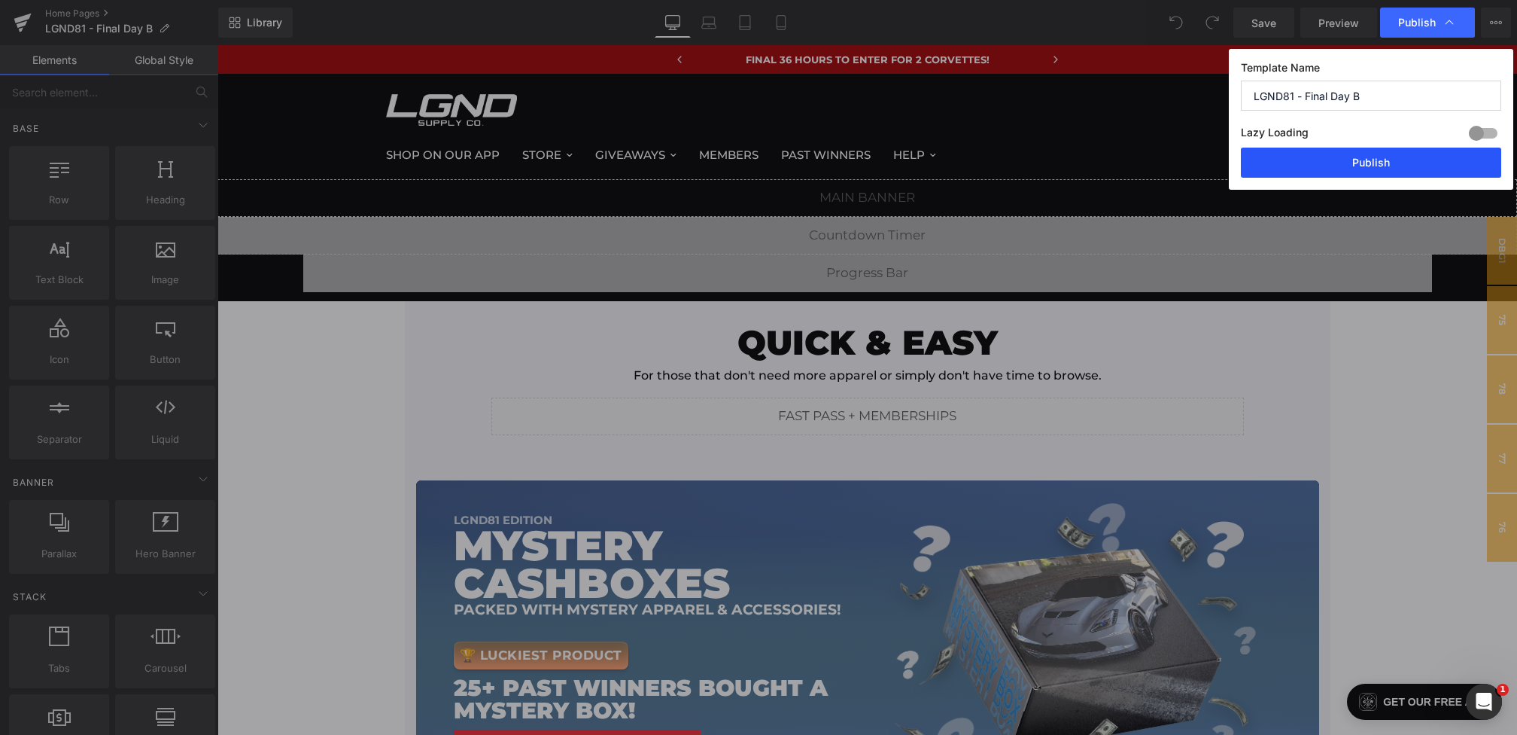
click at [1374, 151] on button "Publish" at bounding box center [1371, 163] width 260 height 30
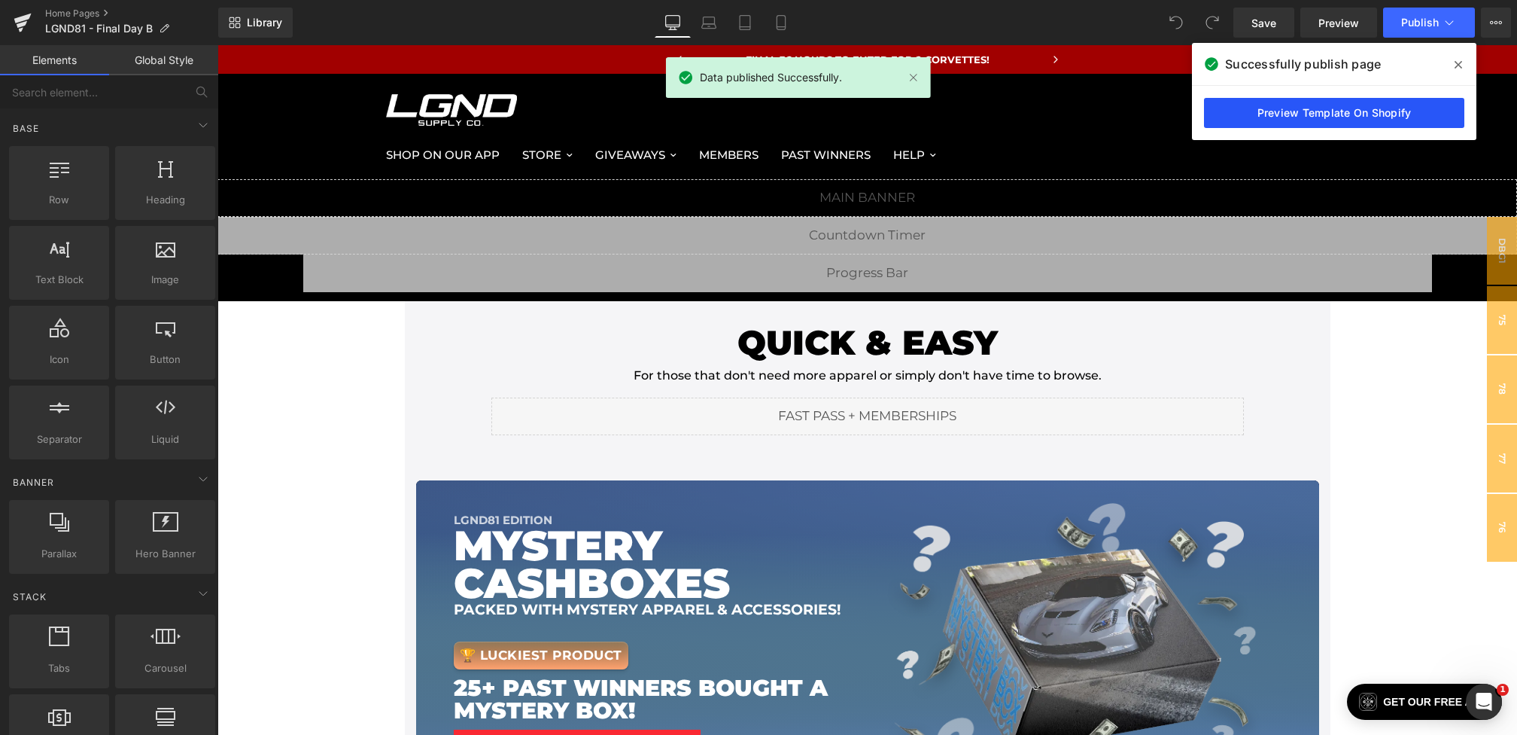
click at [1318, 112] on link "Preview Template On Shopify" at bounding box center [1334, 113] width 260 height 30
